Goal: Task Accomplishment & Management: Manage account settings

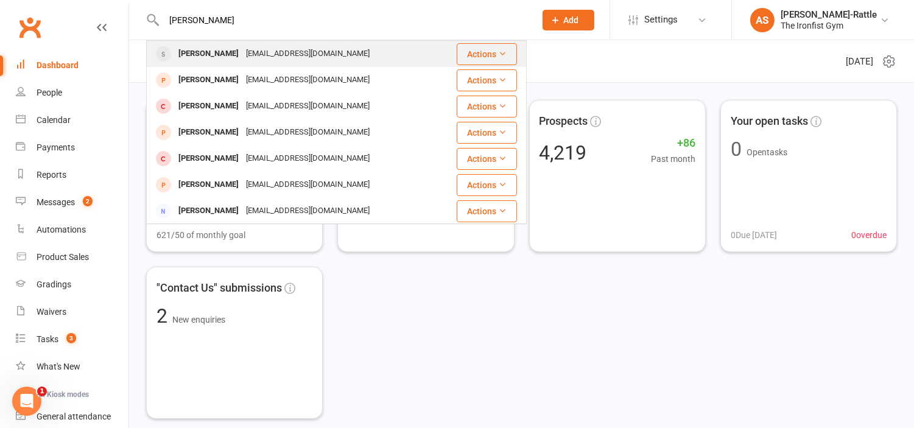
type input "[PERSON_NAME]"
click at [266, 51] on div "[EMAIL_ADDRESS][DOMAIN_NAME]" at bounding box center [307, 54] width 131 height 18
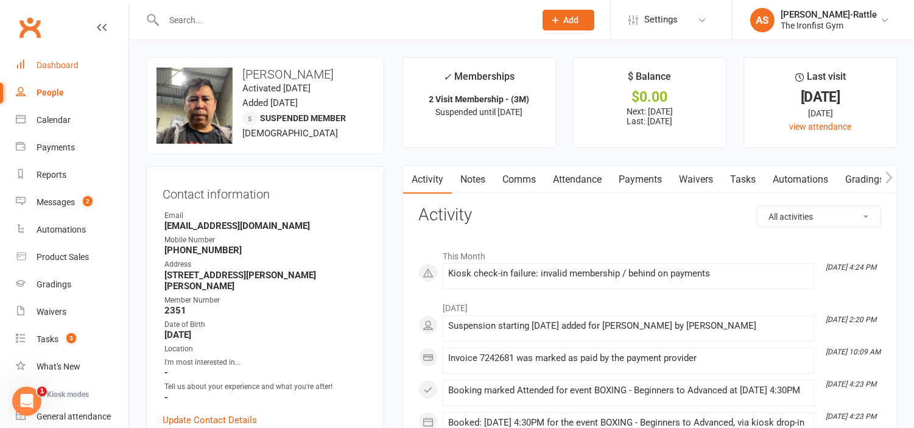
click at [70, 55] on link "Dashboard" at bounding box center [72, 65] width 113 height 27
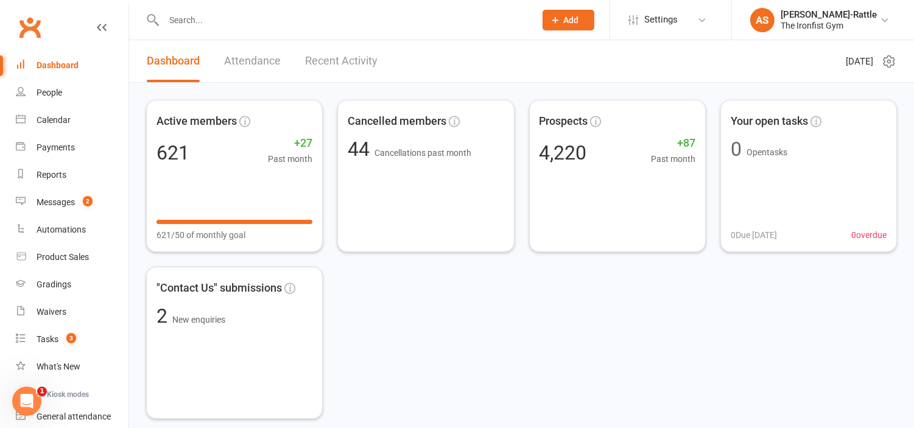
click at [375, 17] on input "text" at bounding box center [343, 20] width 366 height 17
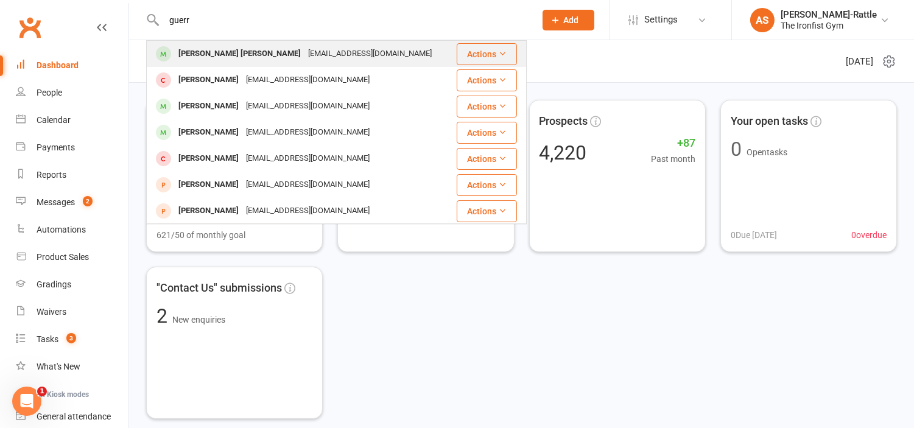
type input "guerr"
click at [304, 55] on div "[EMAIL_ADDRESS][DOMAIN_NAME]" at bounding box center [369, 54] width 131 height 18
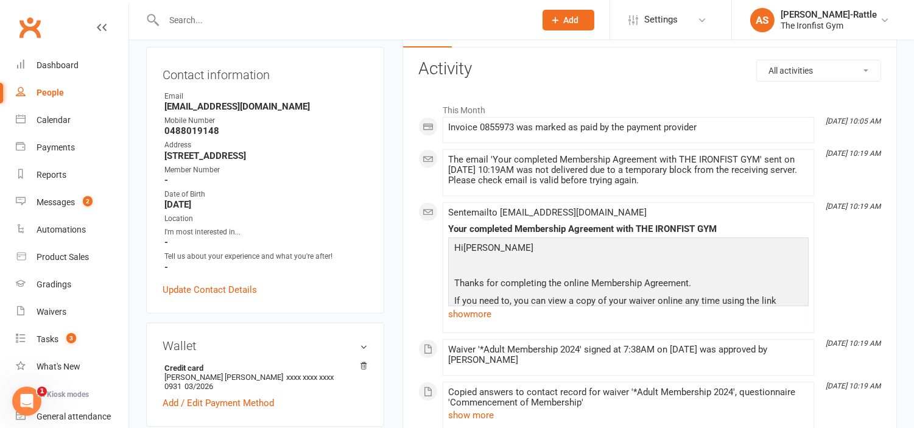
scroll to position [138, 0]
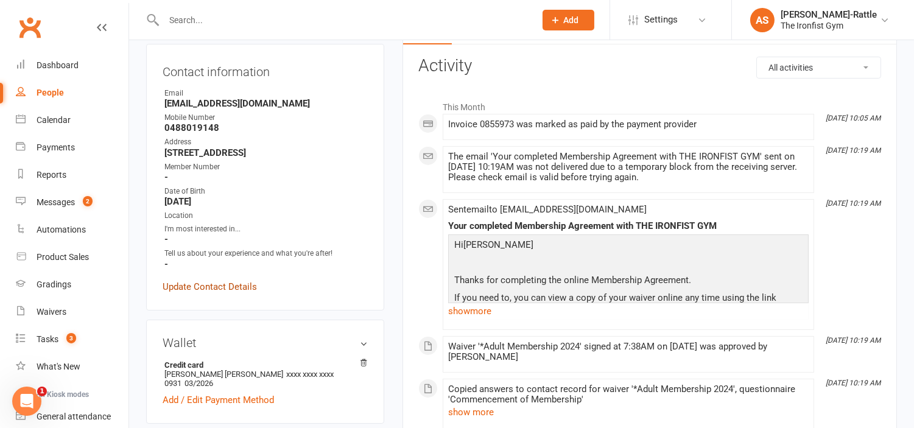
click at [209, 294] on link "Update Contact Details" at bounding box center [210, 286] width 94 height 15
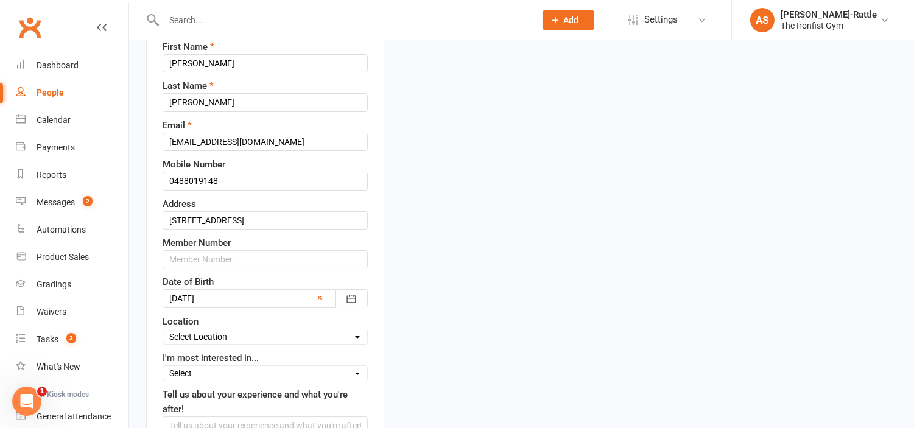
scroll to position [178, 0]
click at [209, 259] on input "text" at bounding box center [265, 259] width 205 height 18
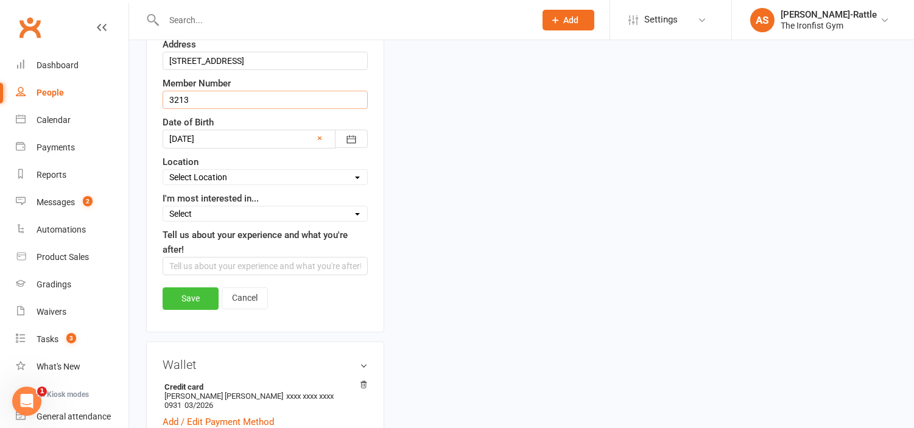
scroll to position [337, 0]
type input "3213"
click at [174, 296] on link "Save" at bounding box center [191, 298] width 56 height 22
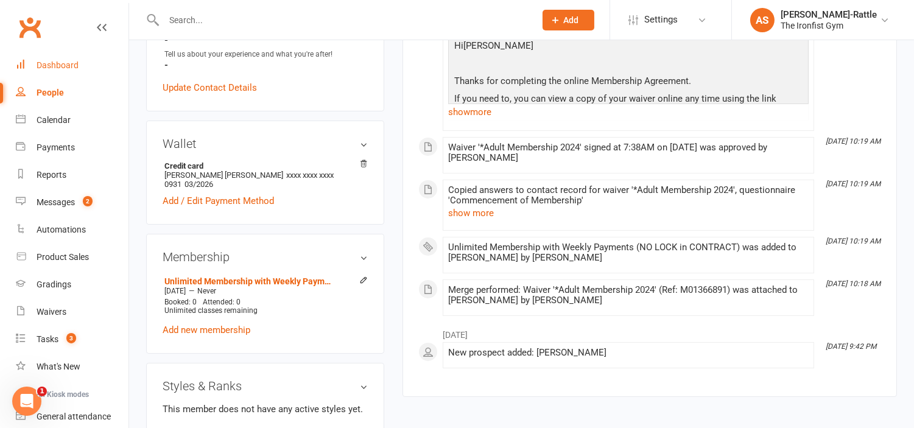
click at [61, 62] on div "Dashboard" at bounding box center [58, 65] width 42 height 10
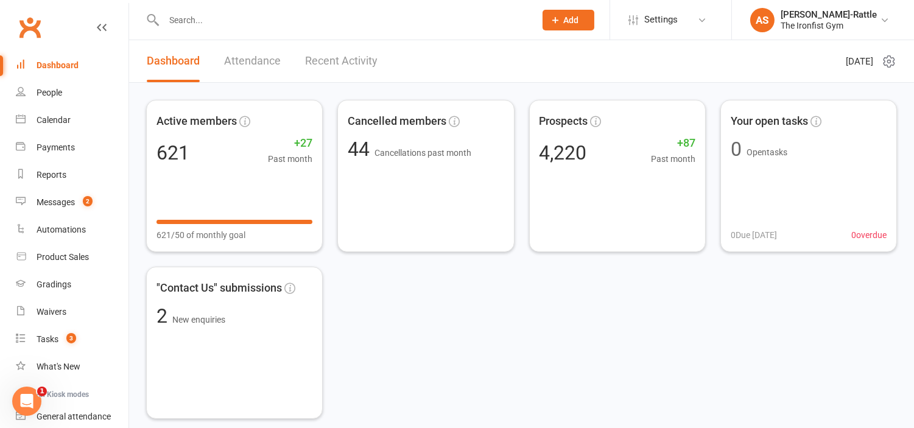
click at [720, 388] on div "Active members 621 +27 Past month 621/50 of monthly goal Cancelled members 44 C…" at bounding box center [521, 259] width 751 height 319
click at [689, 380] on div "Active members 621 +27 Past month 621/50 of monthly goal Cancelled members 44 C…" at bounding box center [521, 259] width 751 height 319
click at [788, 367] on div "Active members 621 +27 Past month 621/50 of monthly goal Cancelled members 44 C…" at bounding box center [521, 259] width 751 height 319
click at [446, 331] on div "Active members 621 +27 Past month 621/50 of monthly goal Cancelled members 44 C…" at bounding box center [521, 259] width 751 height 319
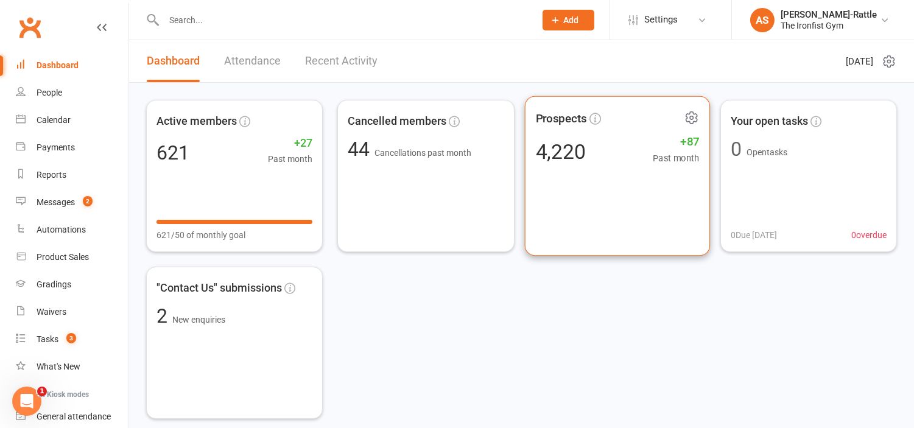
click at [534, 211] on div "Prospects 4,220 +87 Past month" at bounding box center [617, 176] width 186 height 160
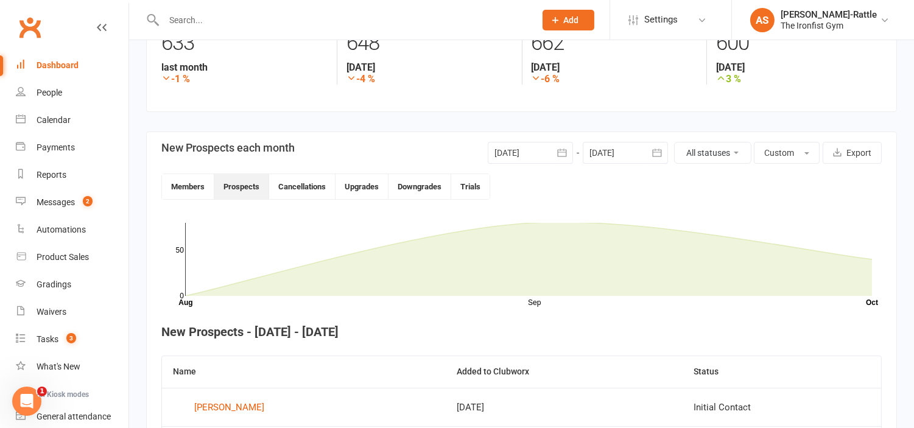
scroll to position [317, 0]
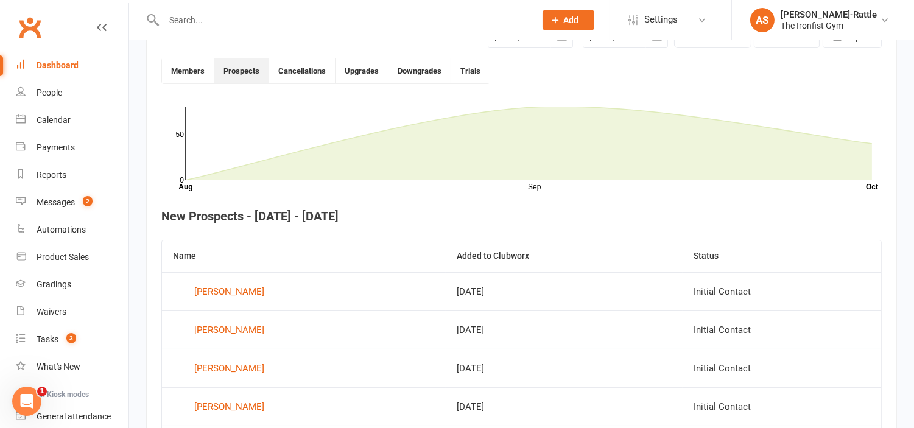
click at [53, 66] on div "Dashboard" at bounding box center [58, 65] width 42 height 10
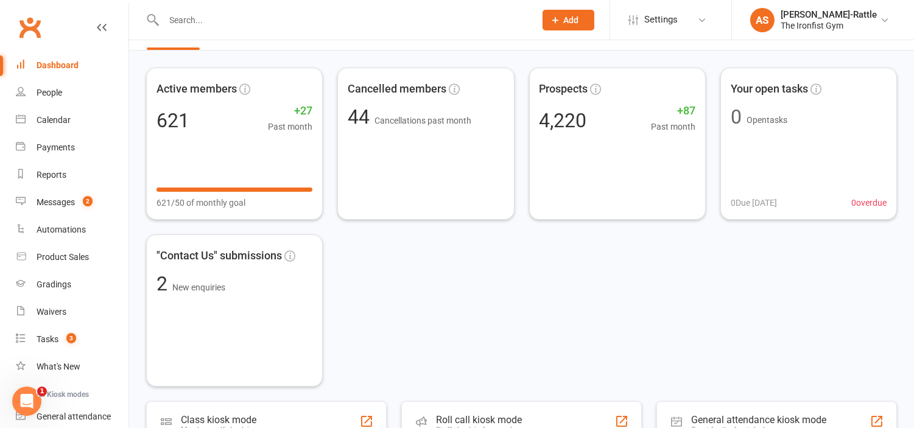
scroll to position [33, 0]
click at [595, 279] on div "Active members 621 +27 Past month 621/50 of monthly goal Cancelled members 44 C…" at bounding box center [521, 226] width 751 height 319
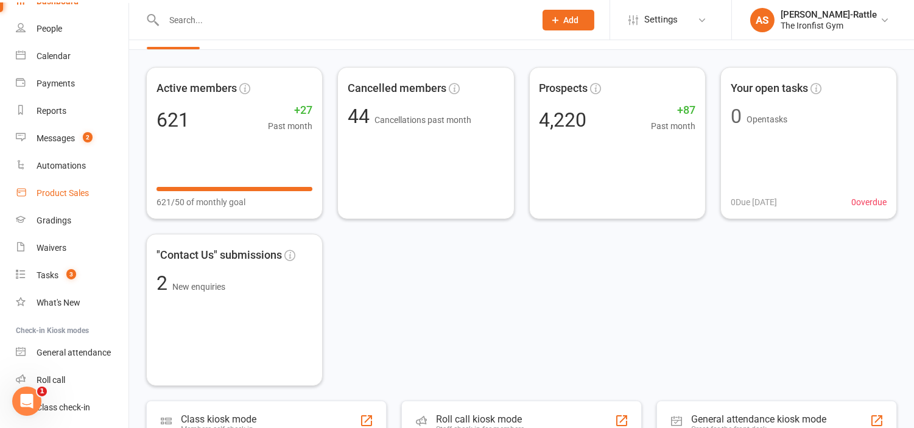
scroll to position [73, 0]
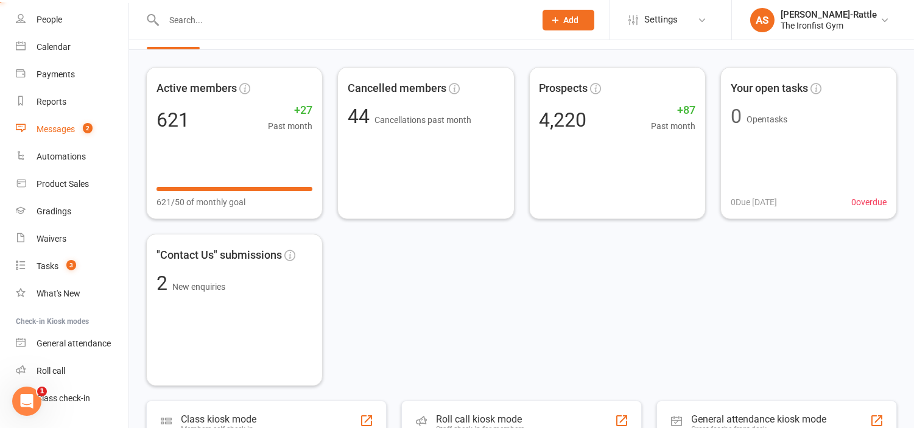
click at [87, 138] on link "Messages 2" at bounding box center [72, 129] width 113 height 27
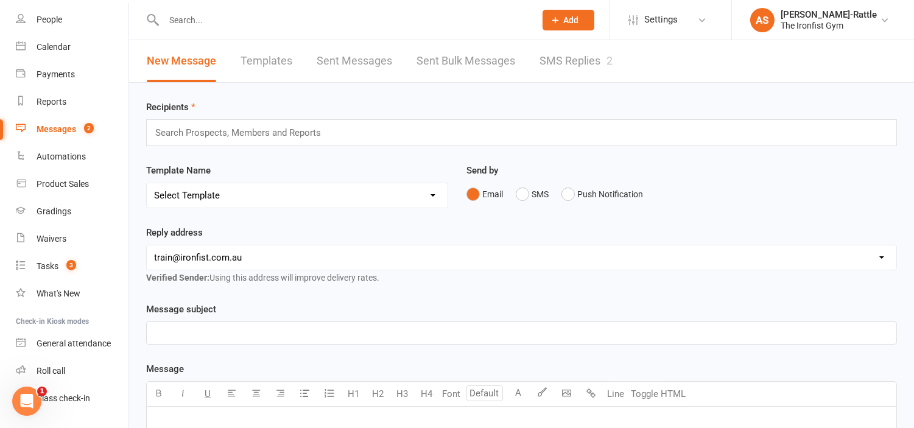
click at [594, 67] on link "SMS Replies 2" at bounding box center [575, 61] width 73 height 42
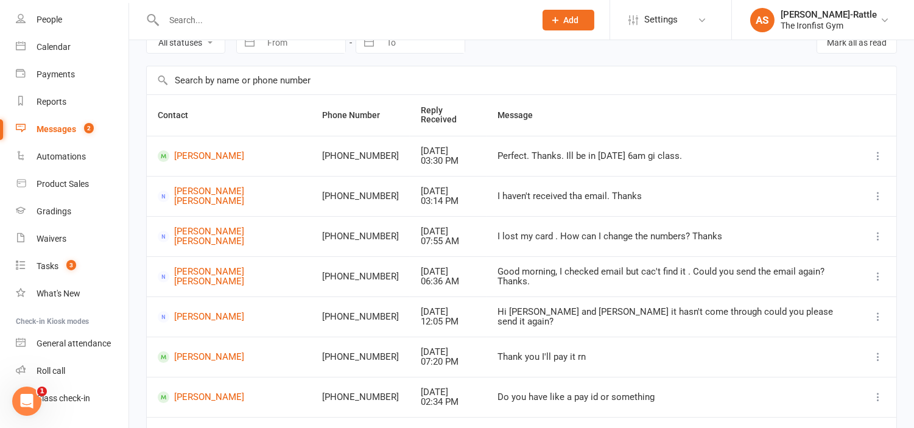
scroll to position [62, 0]
click at [486, 208] on td "I haven't received tha email. Thanks" at bounding box center [672, 197] width 373 height 40
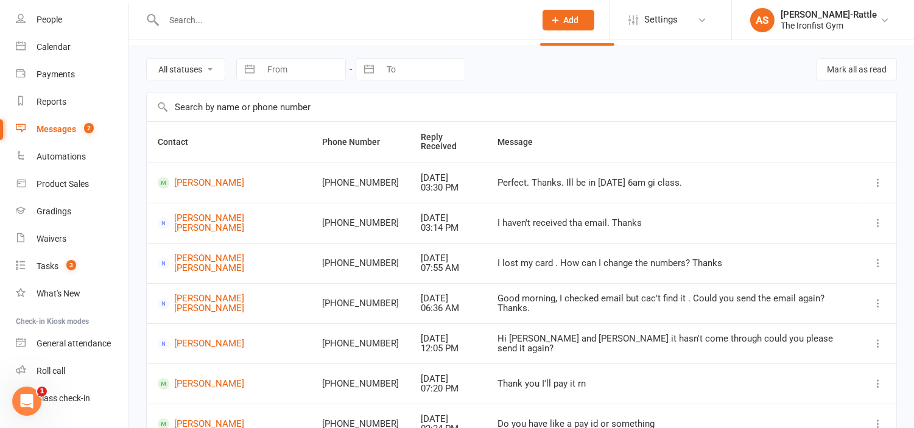
scroll to position [0, 0]
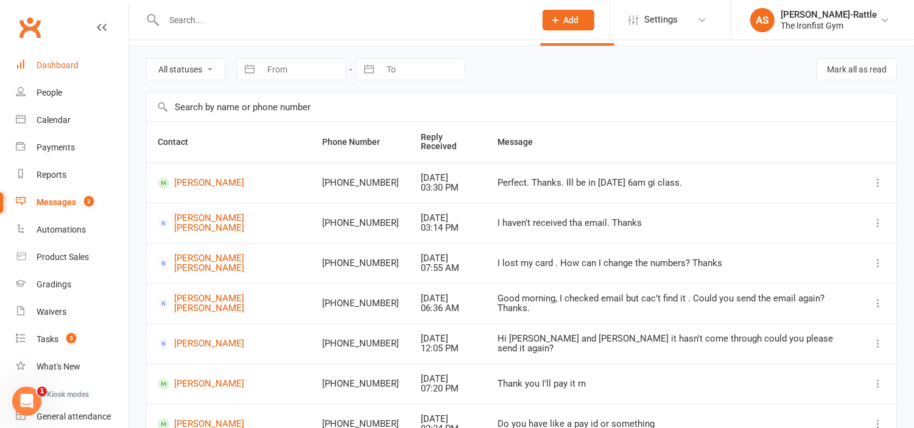
click at [64, 72] on link "Dashboard" at bounding box center [72, 65] width 113 height 27
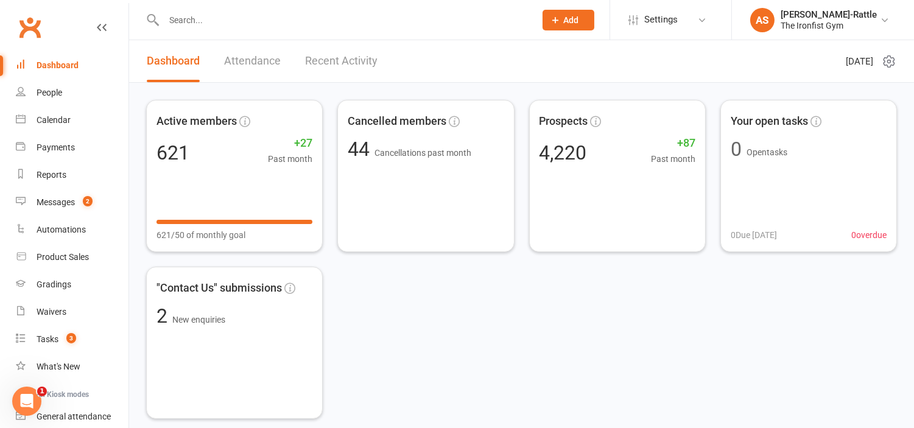
click at [301, 19] on input "text" at bounding box center [343, 20] width 366 height 17
type input "[PERSON_NAME]"
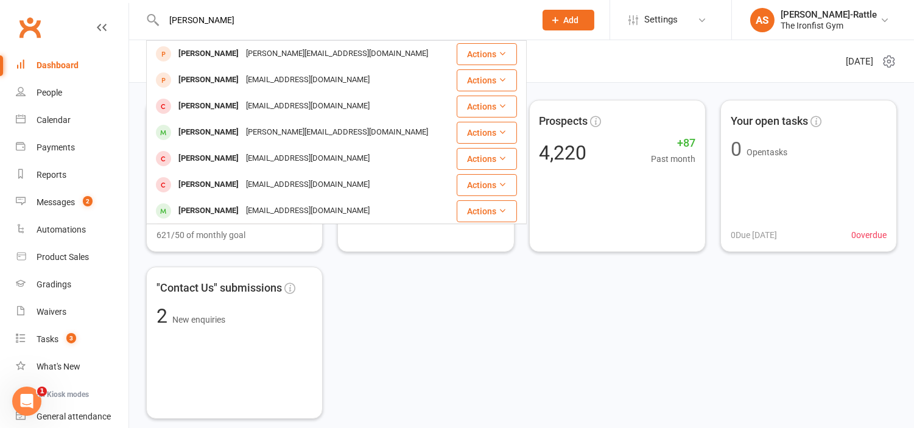
click at [213, 19] on input "[PERSON_NAME]" at bounding box center [343, 20] width 366 height 17
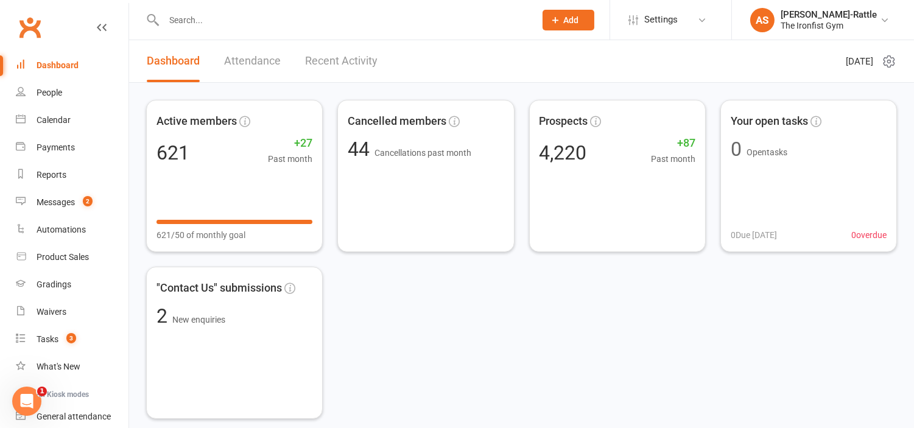
click at [68, 68] on div "Dashboard" at bounding box center [58, 65] width 42 height 10
